Goal: Task Accomplishment & Management: Manage account settings

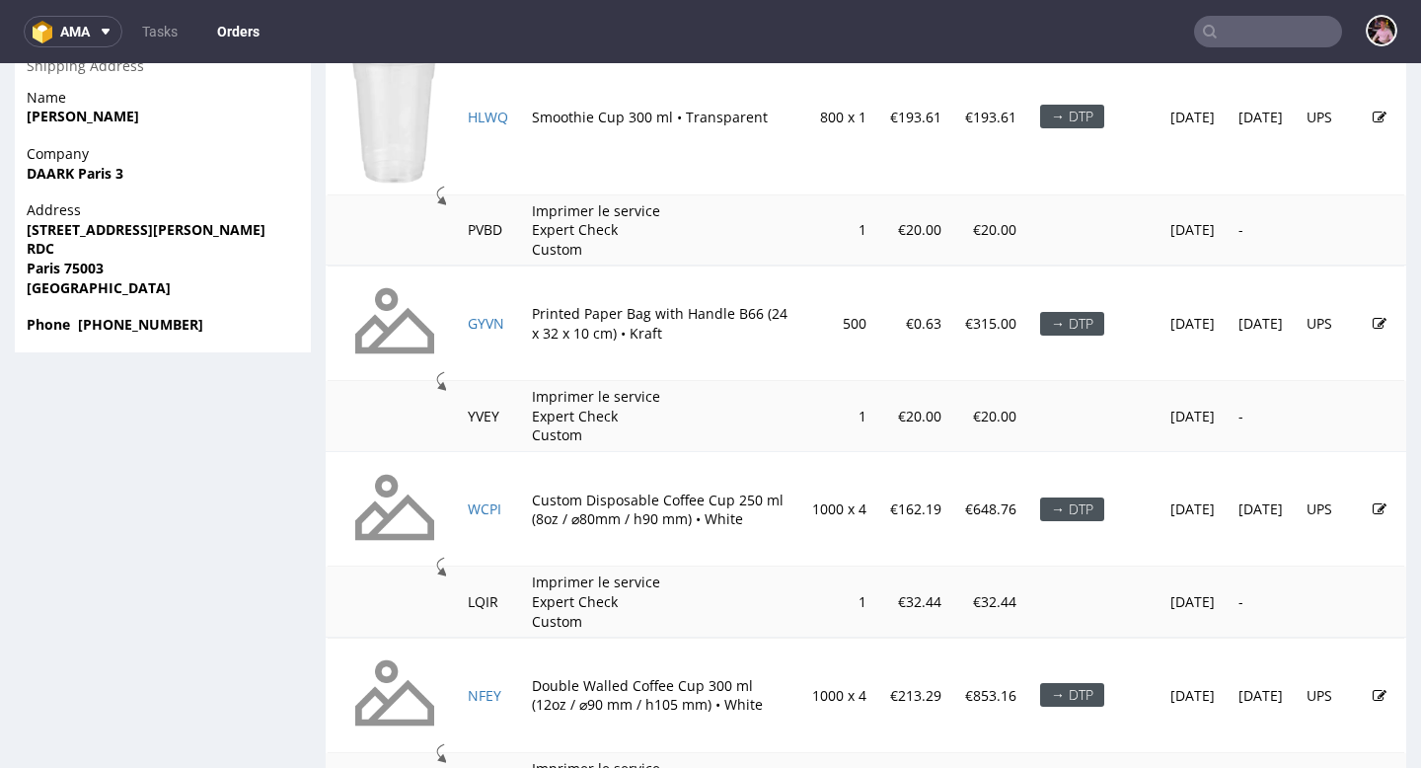
scroll to position [5, 0]
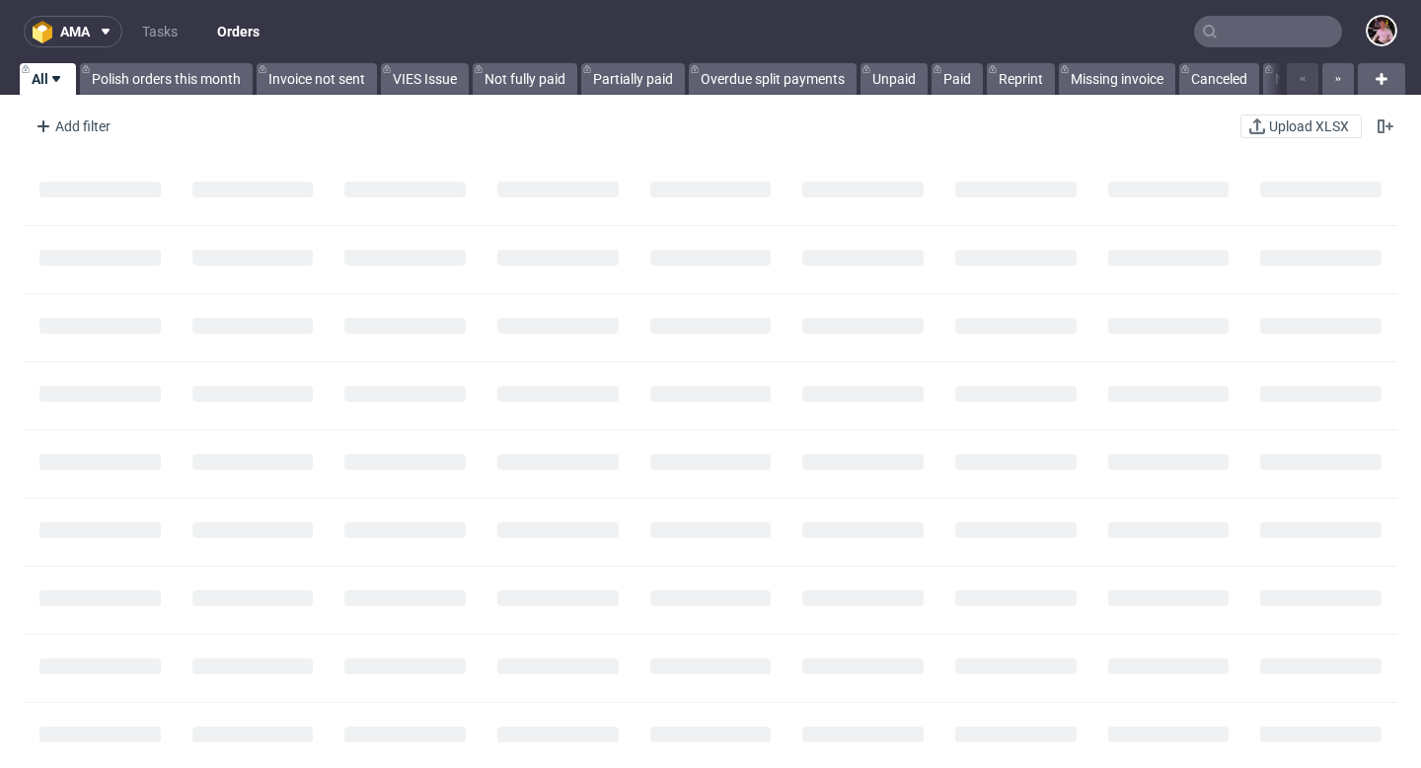
click at [1285, 36] on input "text" at bounding box center [1268, 32] width 148 height 32
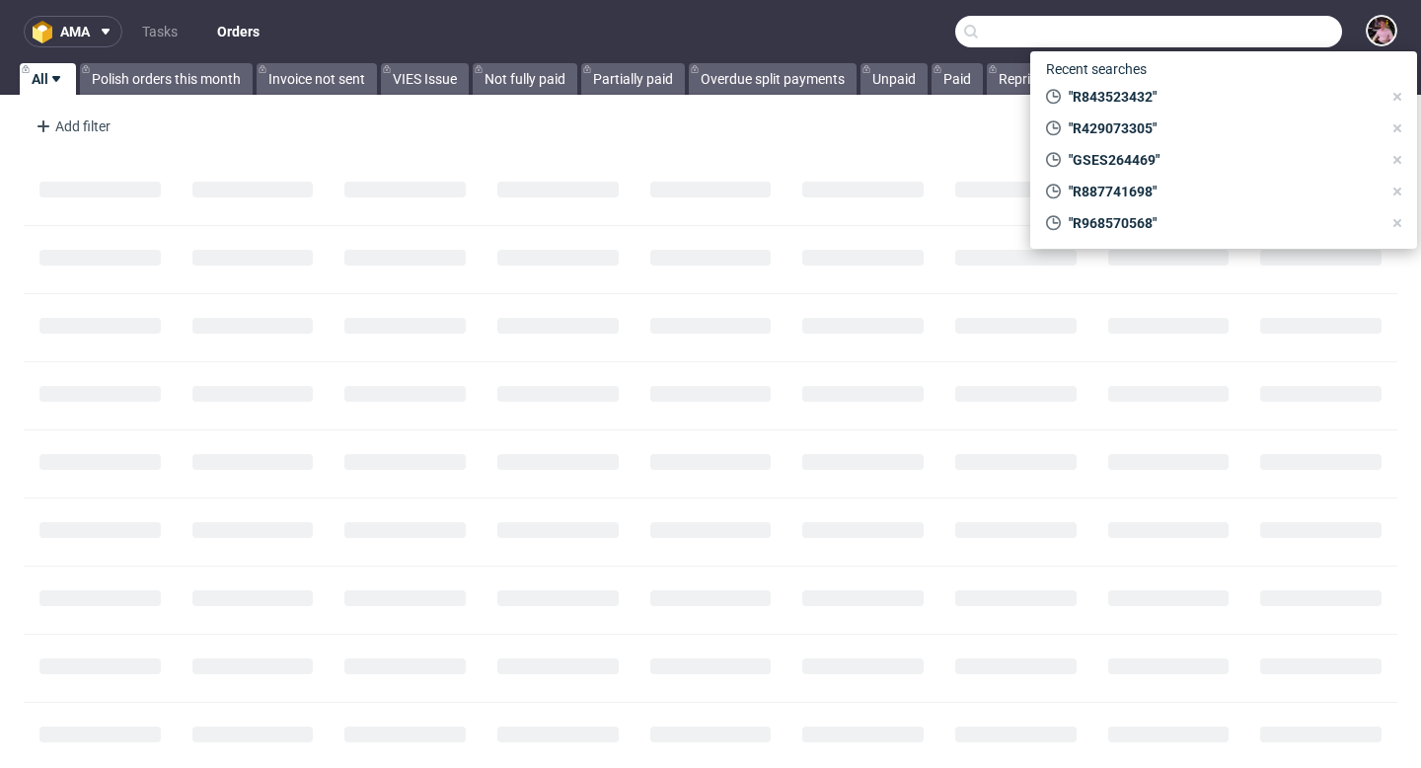
paste input "R843523432"
type input "R843523432"
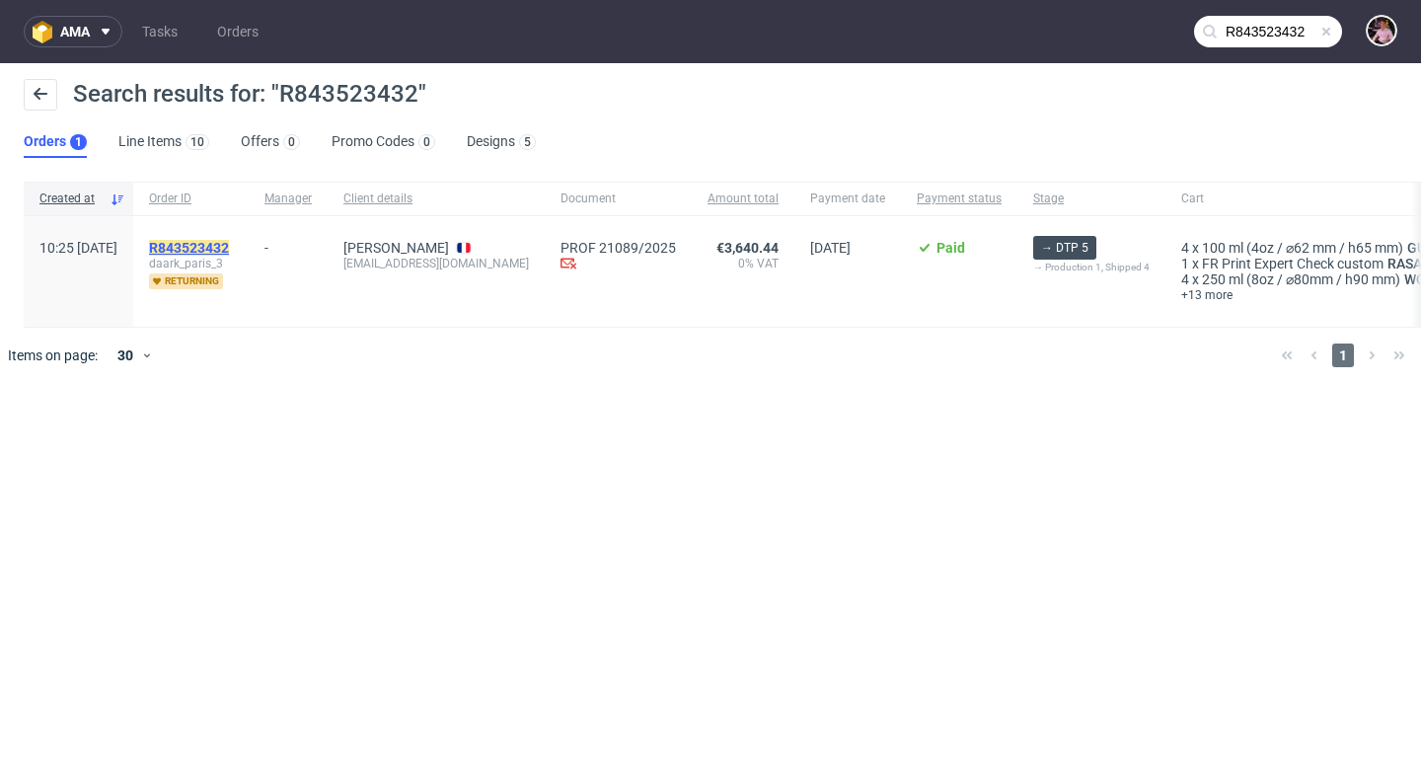
click at [229, 243] on mark "R843523432" at bounding box center [189, 248] width 80 height 16
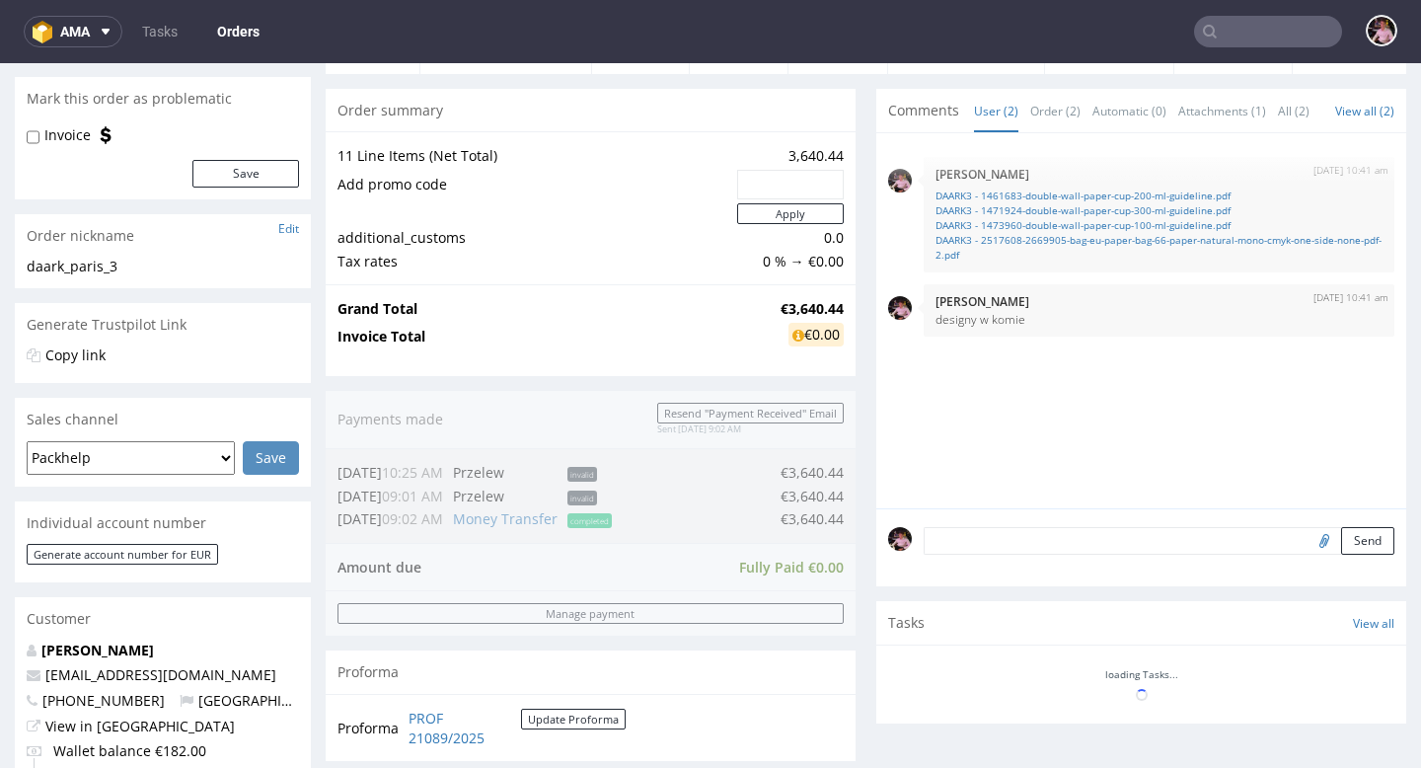
scroll to position [356, 0]
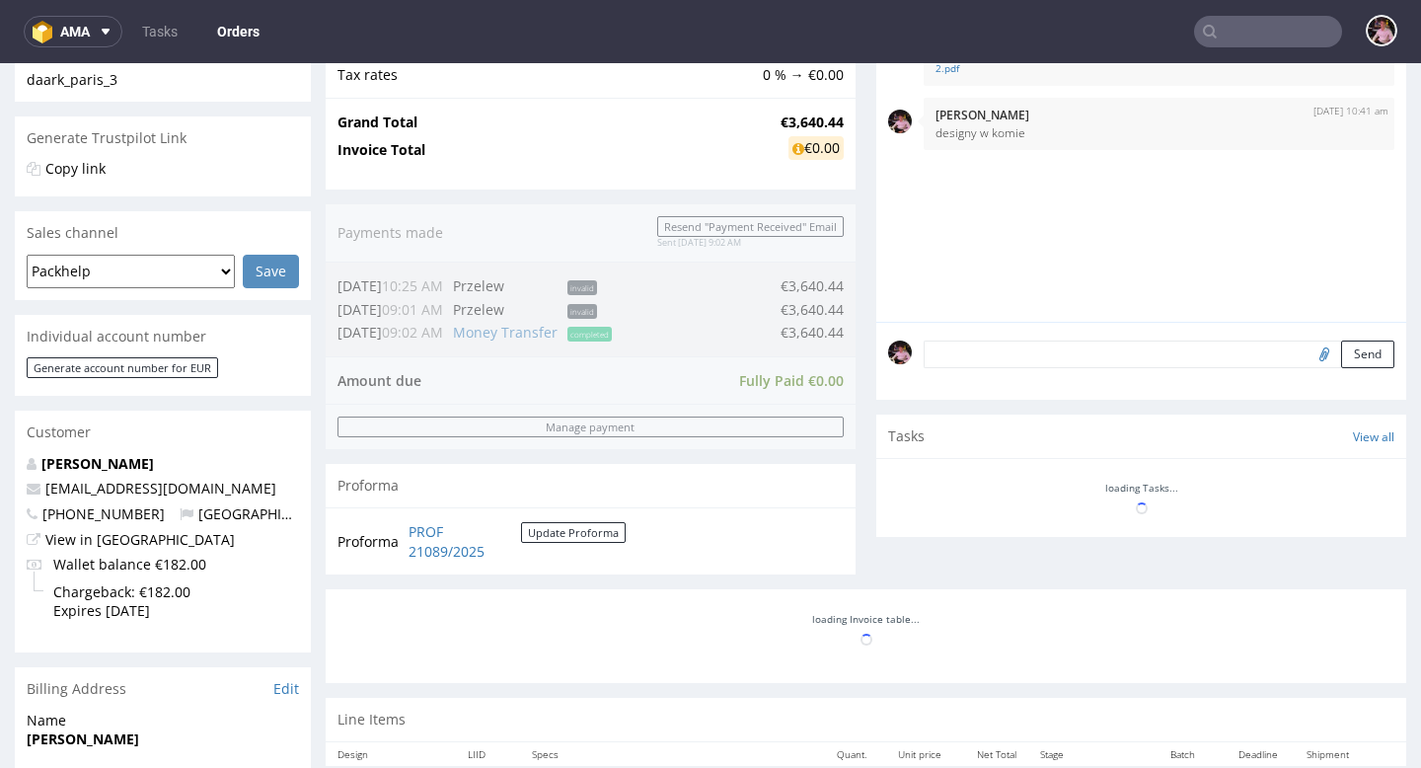
click at [1038, 368] on textarea at bounding box center [1159, 354] width 471 height 28
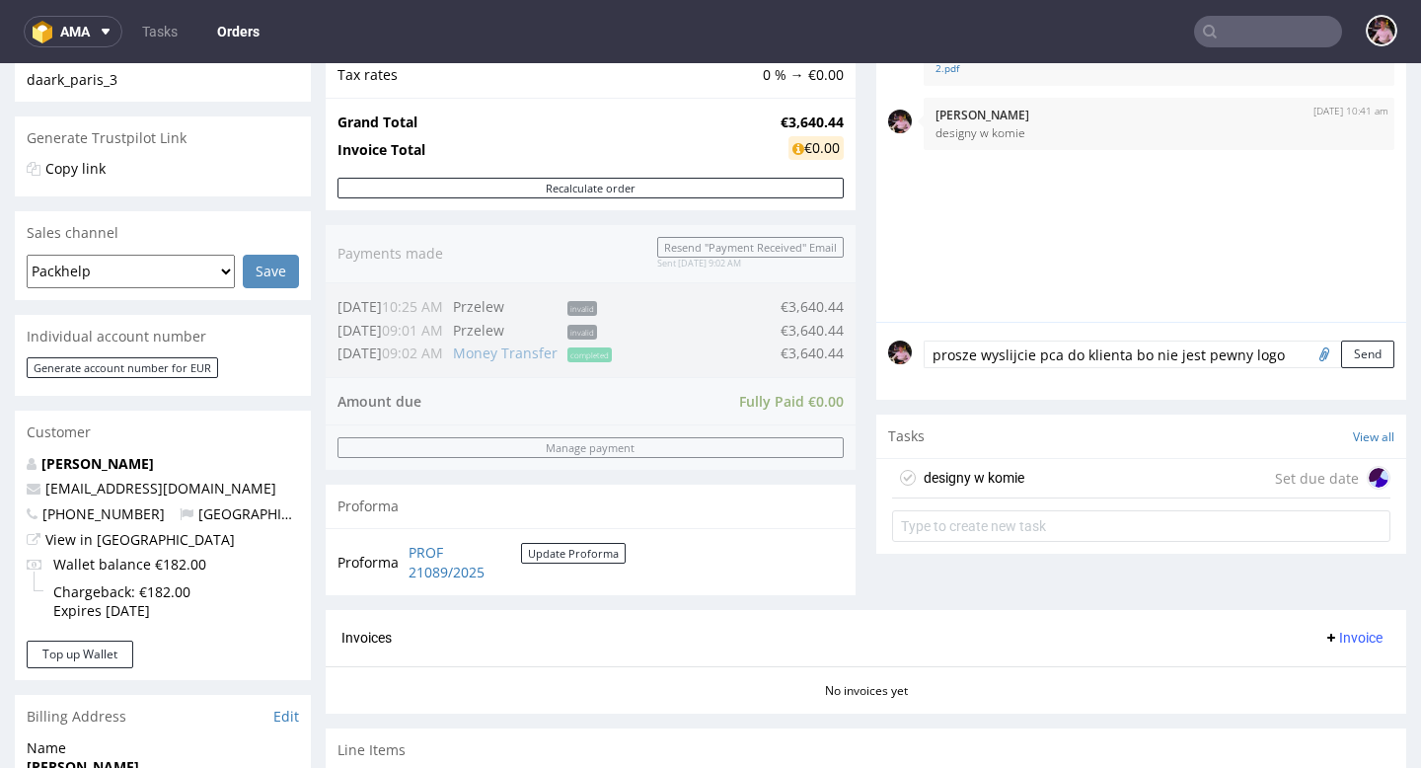
scroll to position [16, 0]
type textarea "prosze wyslijcie pca do klienta bo nie jest pewny logo"
click at [1341, 364] on button "Send" at bounding box center [1367, 354] width 53 height 28
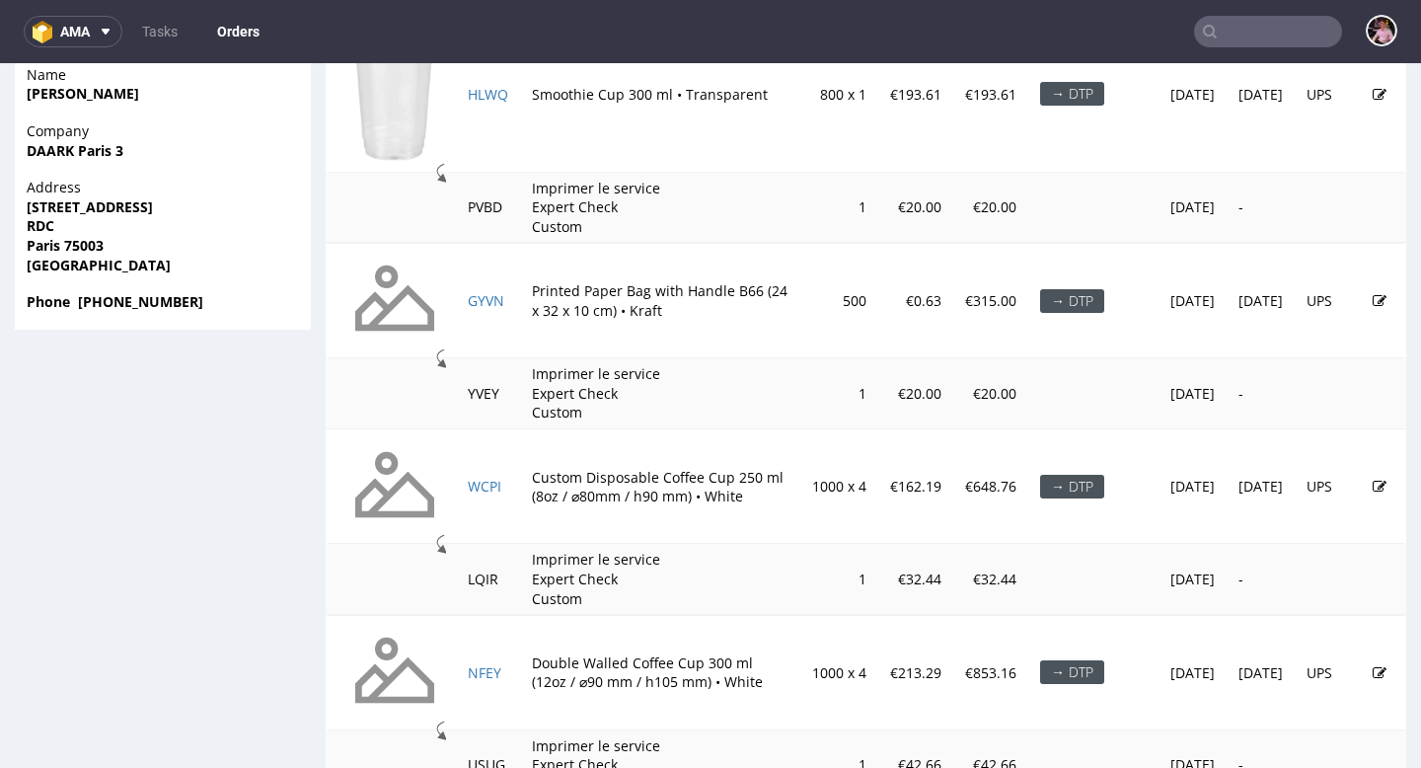
scroll to position [1390, 0]
